Goal: Information Seeking & Learning: Learn about a topic

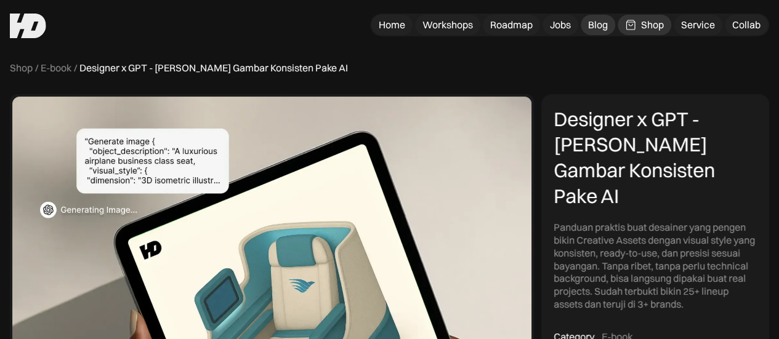
click at [597, 20] on div "Blog" at bounding box center [598, 24] width 20 height 13
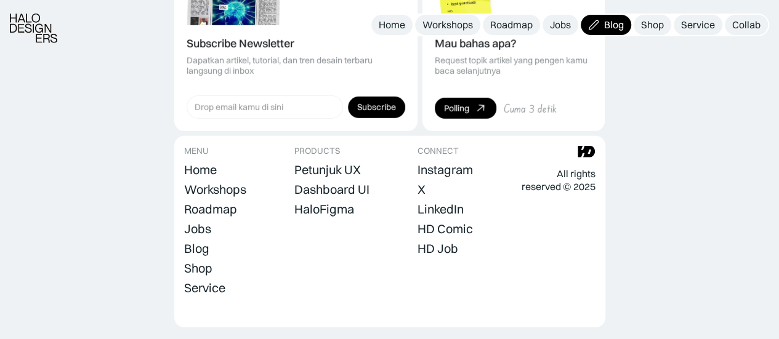
scroll to position [1814, 0]
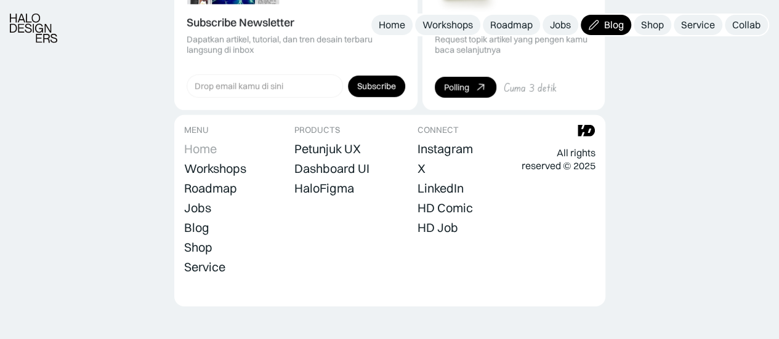
click at [215, 142] on div "Home" at bounding box center [200, 149] width 33 height 15
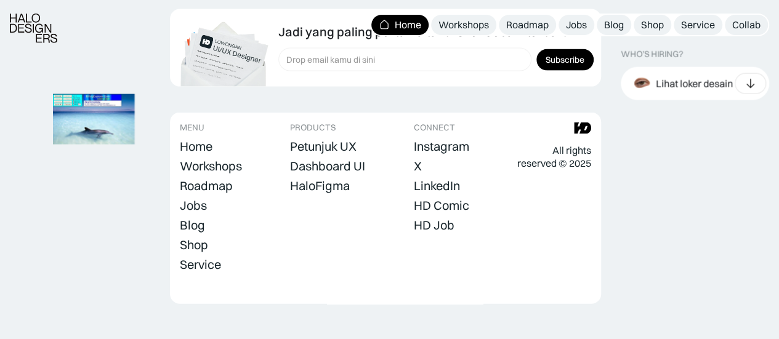
scroll to position [3649, 0]
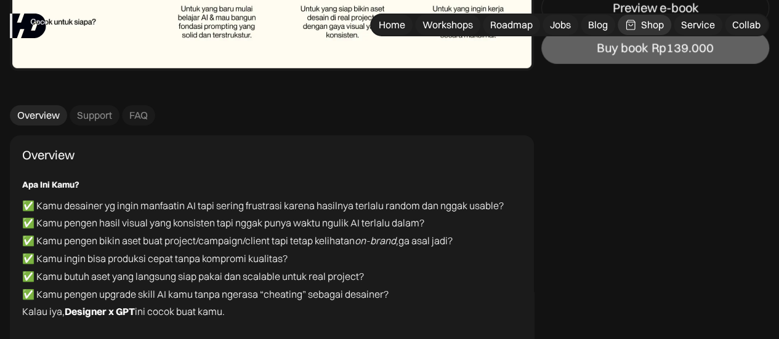
scroll to position [4394, 0]
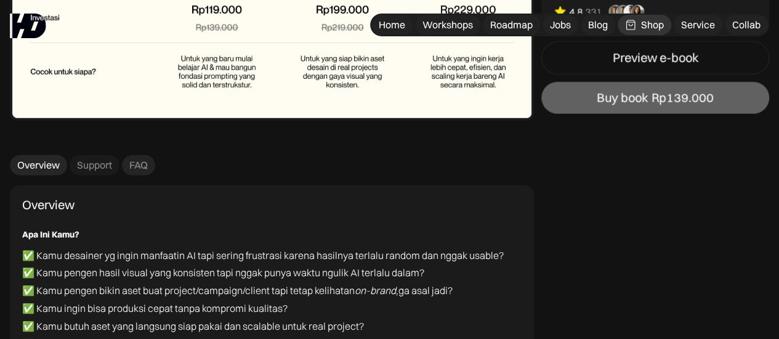
click at [145, 166] on div "FAQ" at bounding box center [138, 165] width 18 height 13
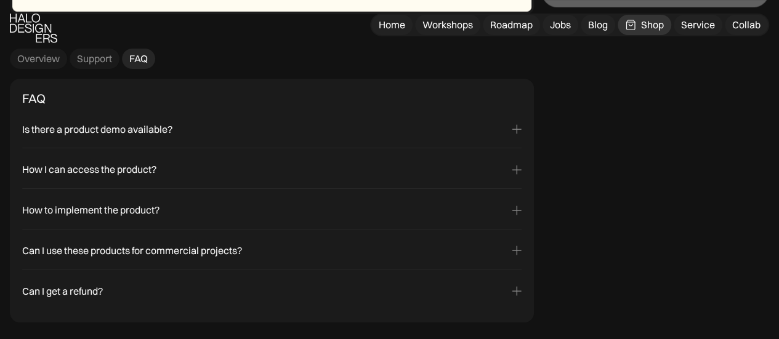
scroll to position [4520, 0]
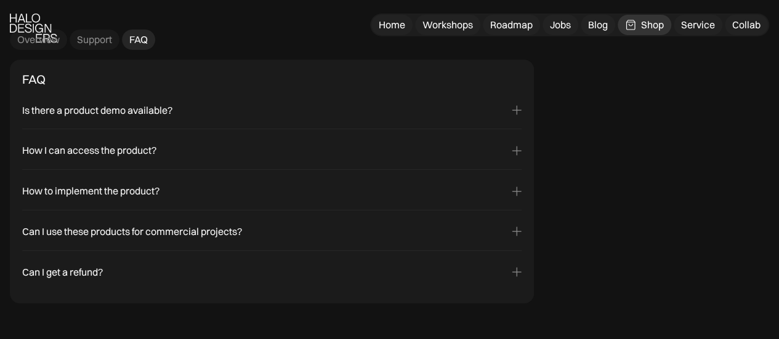
click at [455, 222] on div "Can I use these products for commercial projects? Yes! Most of our products com…" at bounding box center [272, 234] width 500 height 33
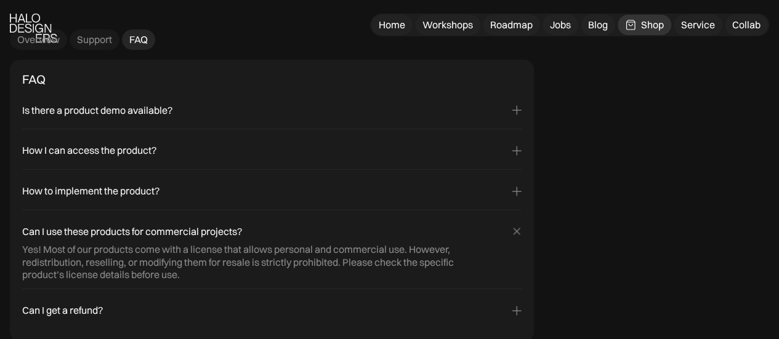
scroll to position [4567, 0]
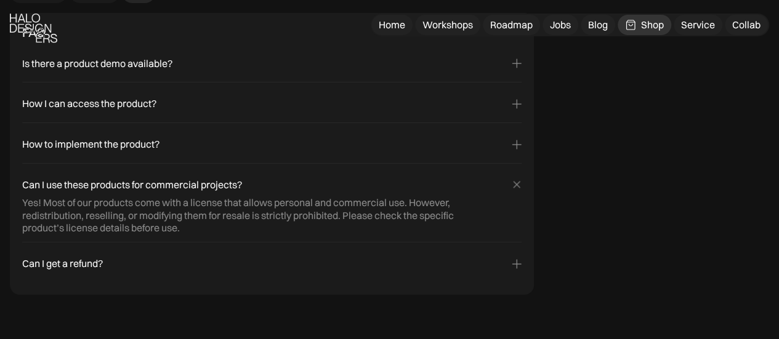
drag, startPoint x: 196, startPoint y: 224, endPoint x: 676, endPoint y: 253, distance: 481.4
click at [676, 253] on div "Features Animation / Effects Components offer reusability across pages, with ch…" at bounding box center [656, 131] width 228 height 327
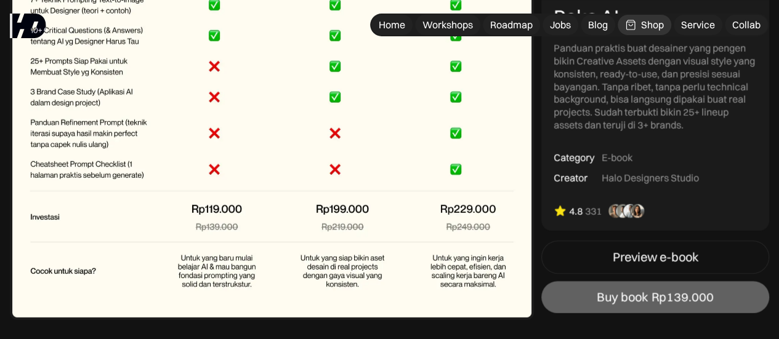
scroll to position [4183, 0]
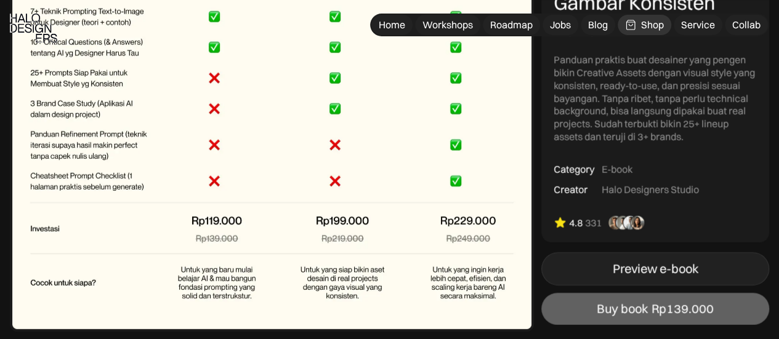
click at [635, 273] on div "Preview e-book" at bounding box center [656, 269] width 86 height 15
